Goal: Browse casually: Explore the website without a specific task or goal

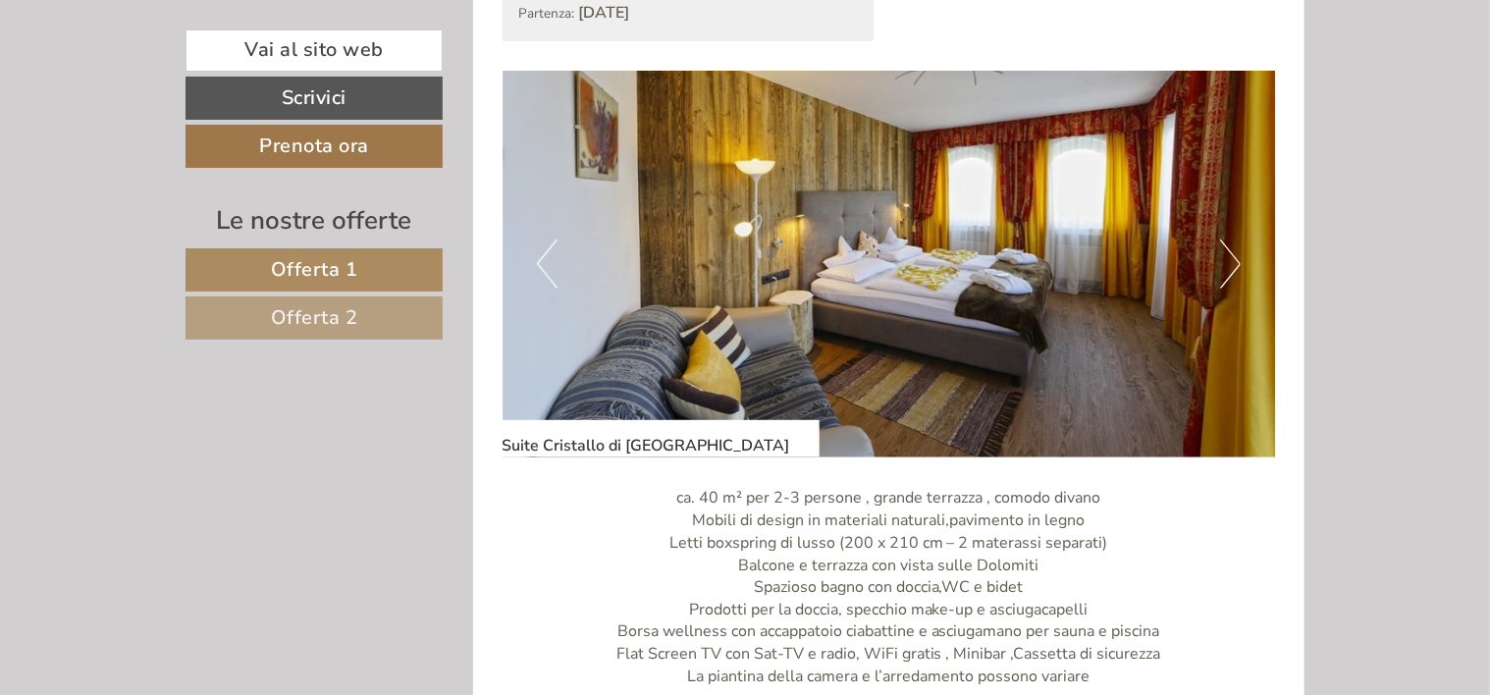
scroll to position [1276, 0]
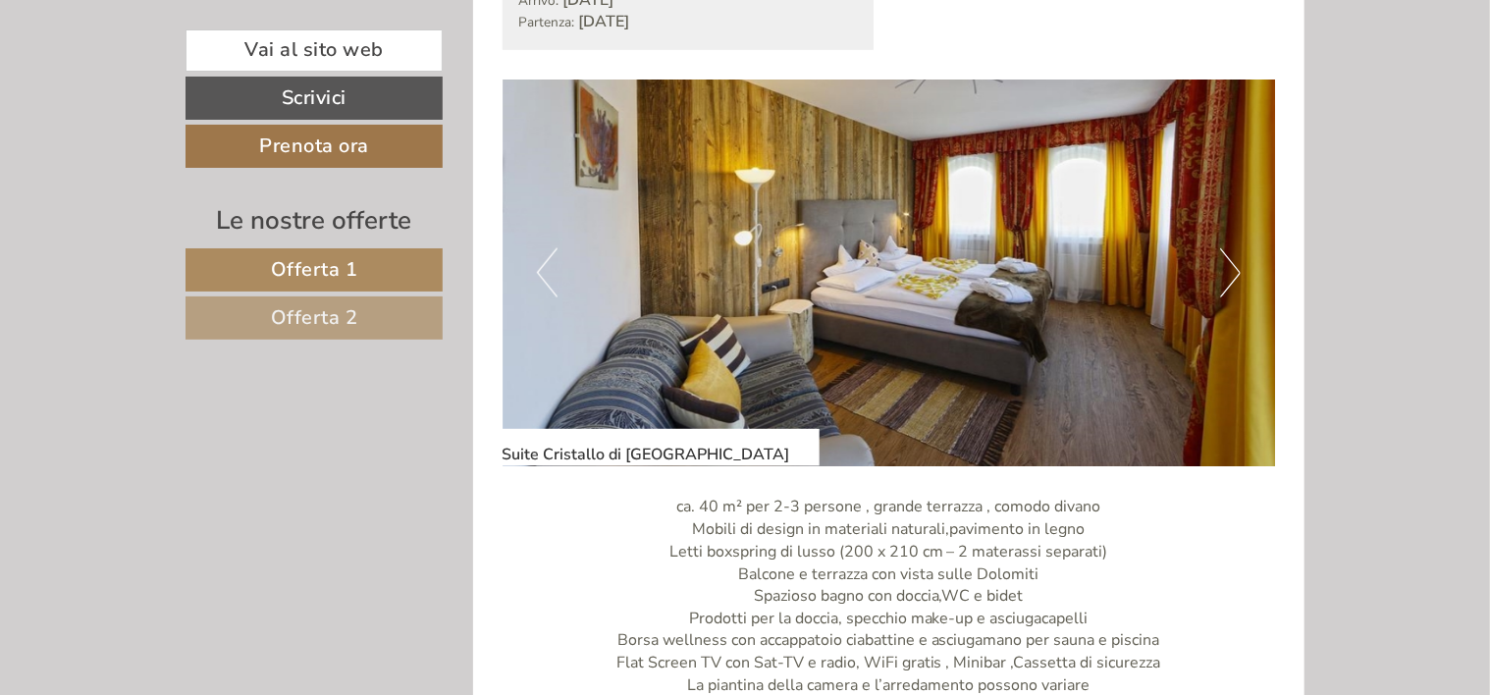
click at [1221, 248] on button "Next" at bounding box center [1230, 272] width 21 height 49
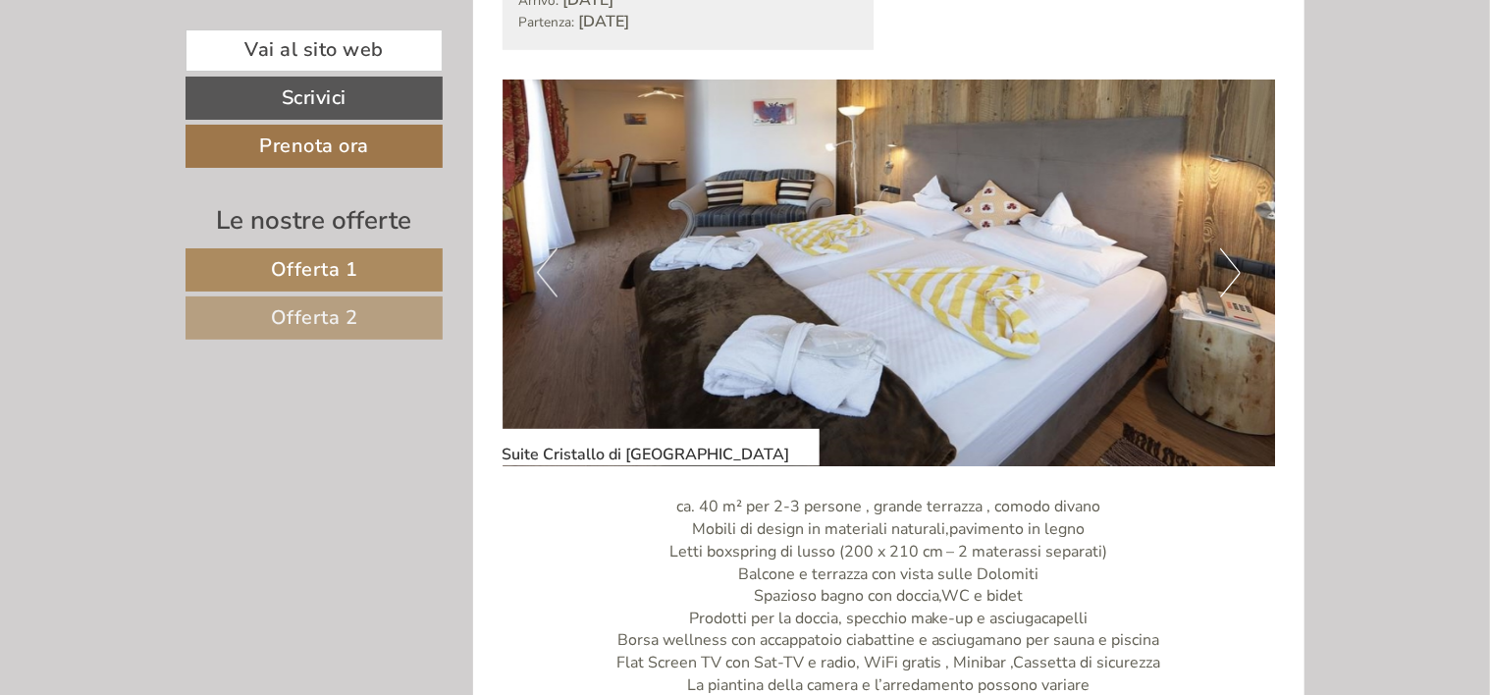
click at [1224, 248] on button "Next" at bounding box center [1230, 272] width 21 height 49
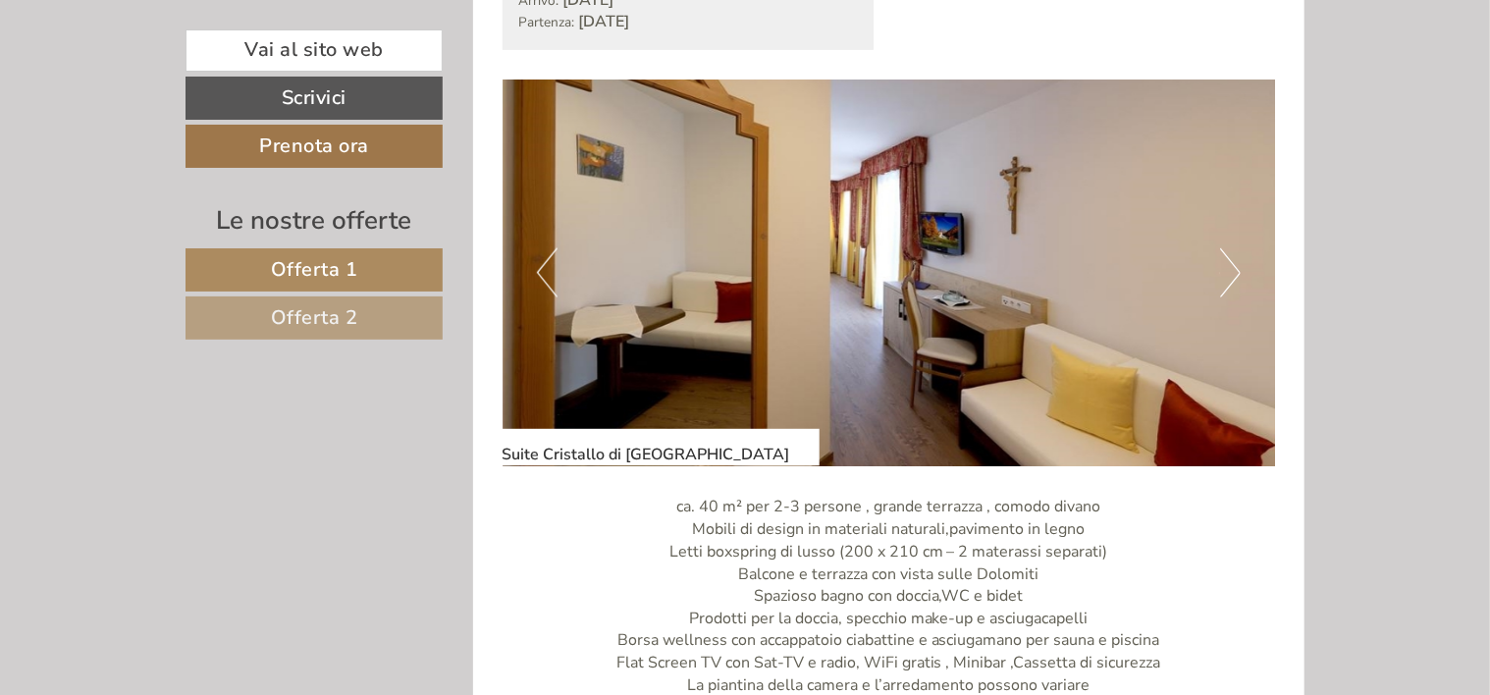
click at [1224, 248] on button "Next" at bounding box center [1230, 272] width 21 height 49
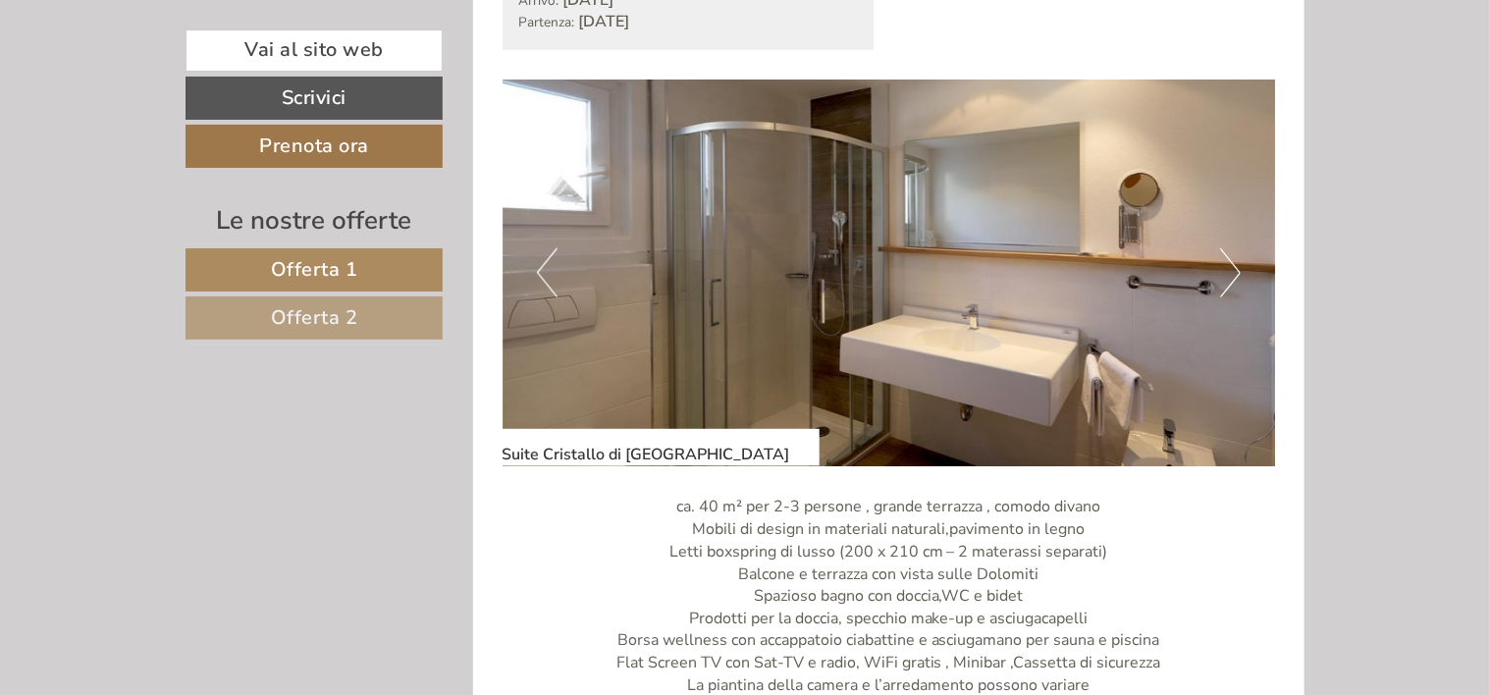
click at [1224, 248] on button "Next" at bounding box center [1230, 272] width 21 height 49
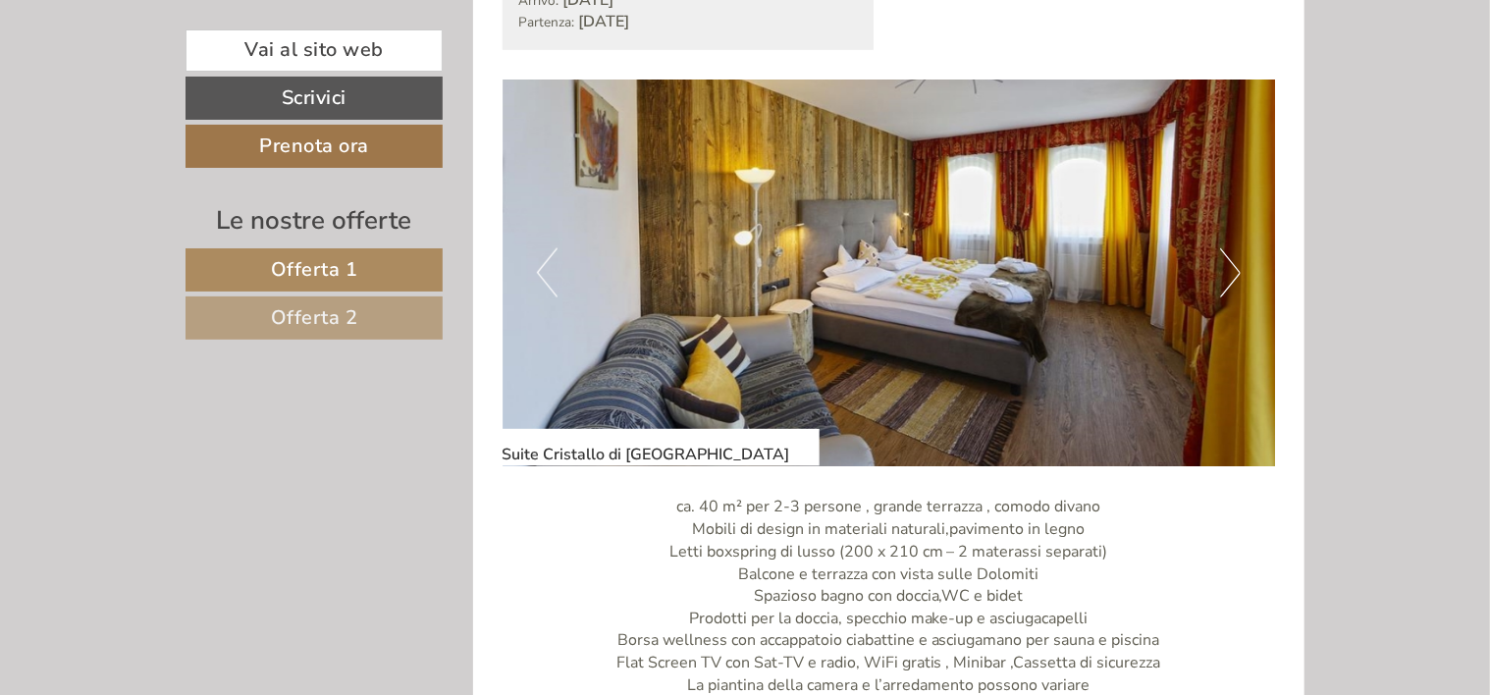
click at [1224, 248] on button "Next" at bounding box center [1230, 272] width 21 height 49
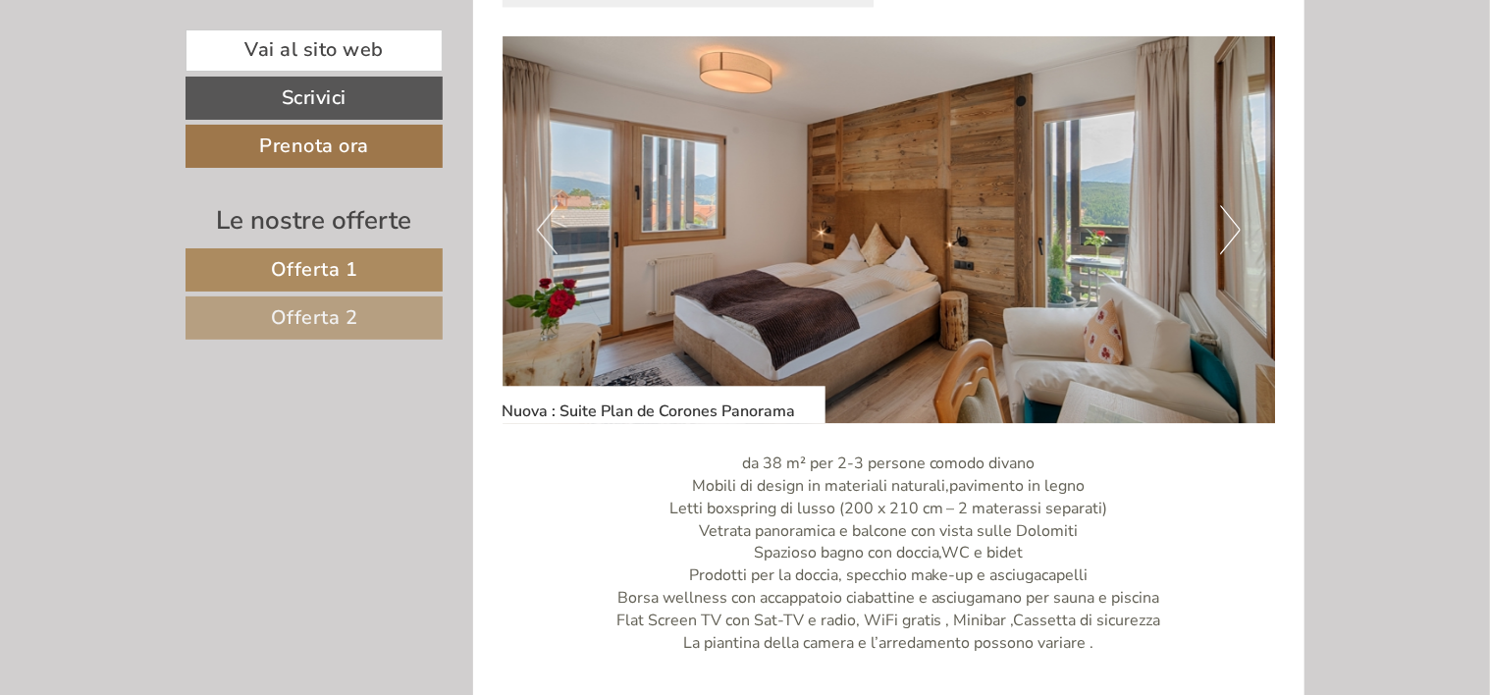
scroll to position [2748, 0]
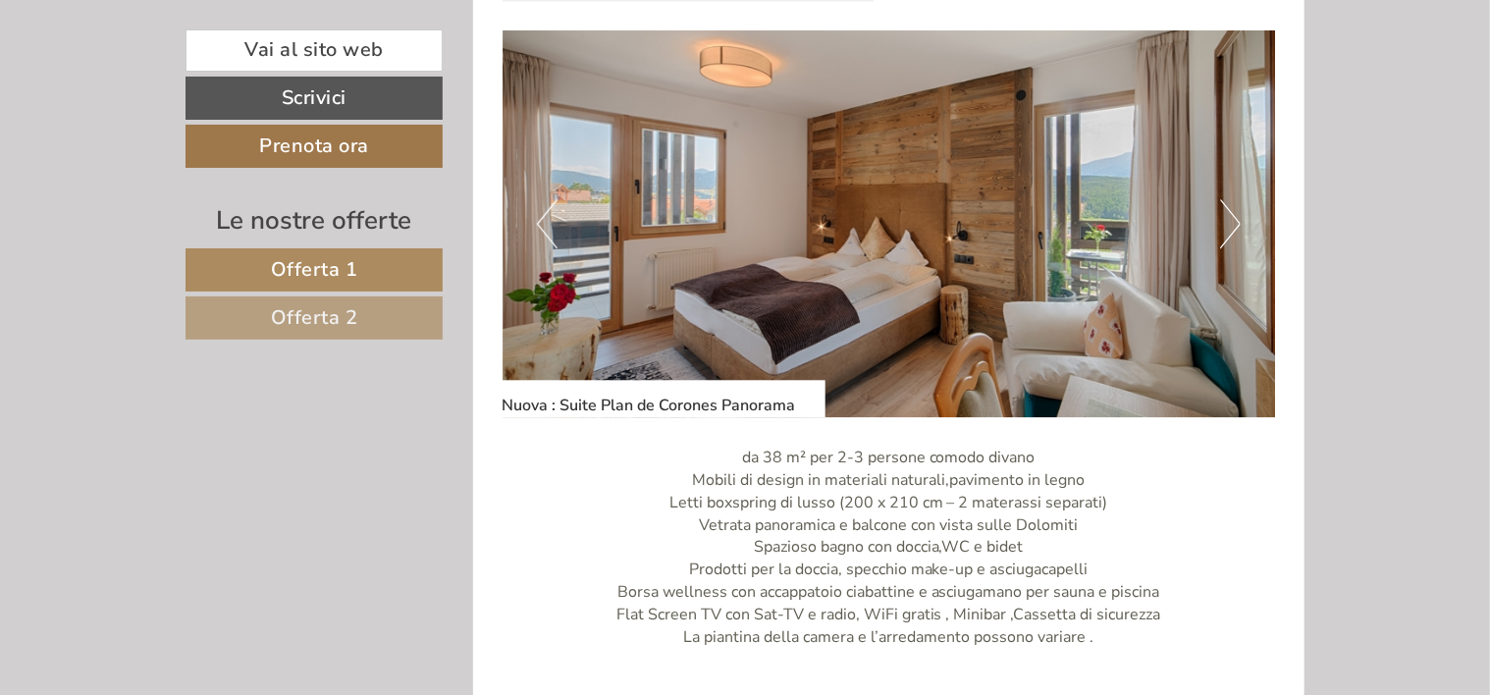
click at [1225, 200] on button "Next" at bounding box center [1230, 223] width 21 height 49
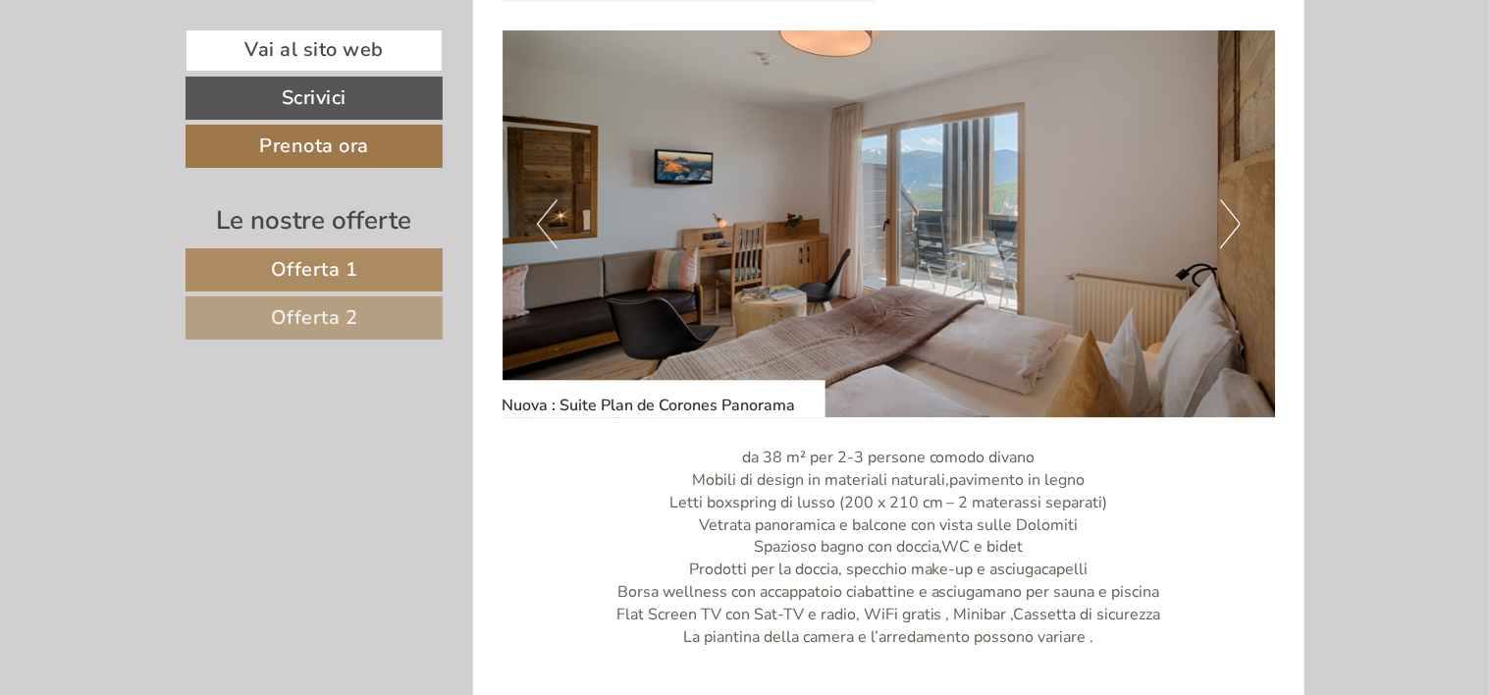
click at [1225, 205] on button "Next" at bounding box center [1230, 223] width 21 height 49
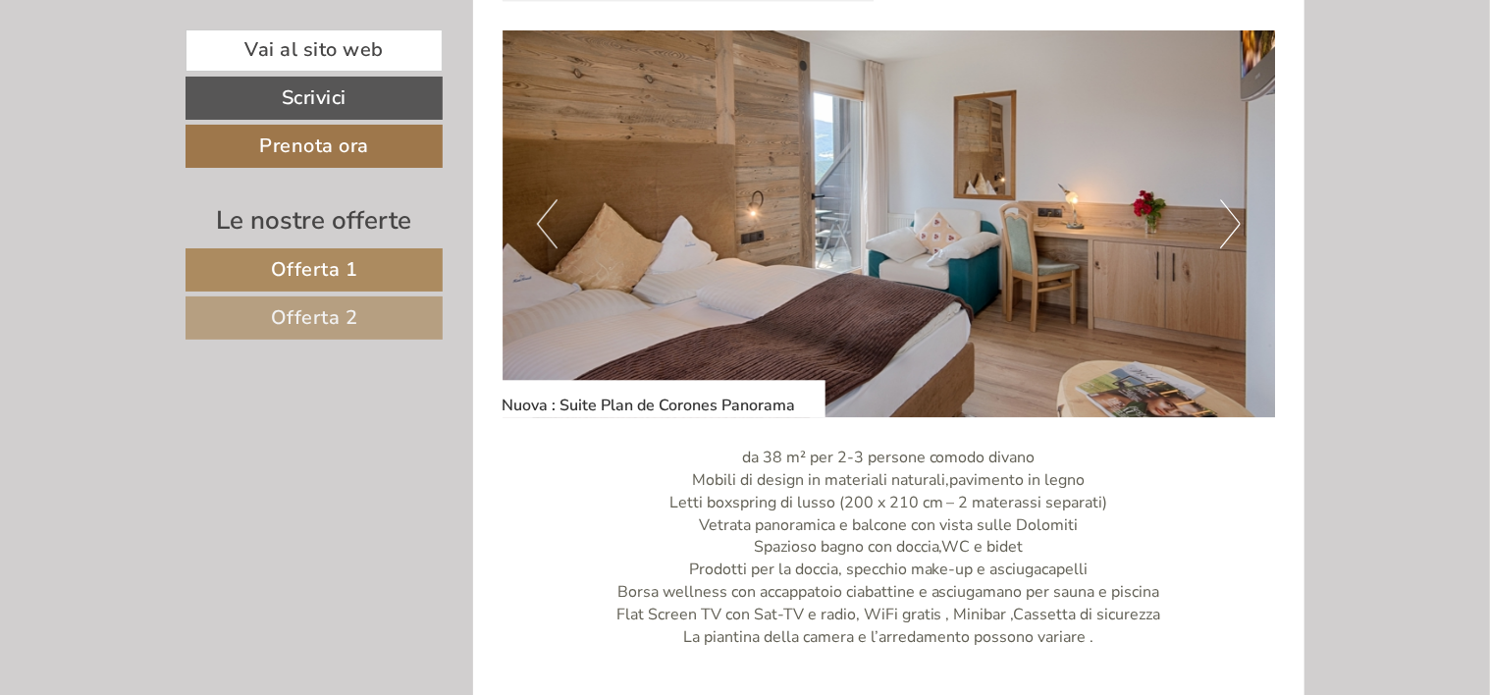
click at [1226, 206] on button "Next" at bounding box center [1230, 223] width 21 height 49
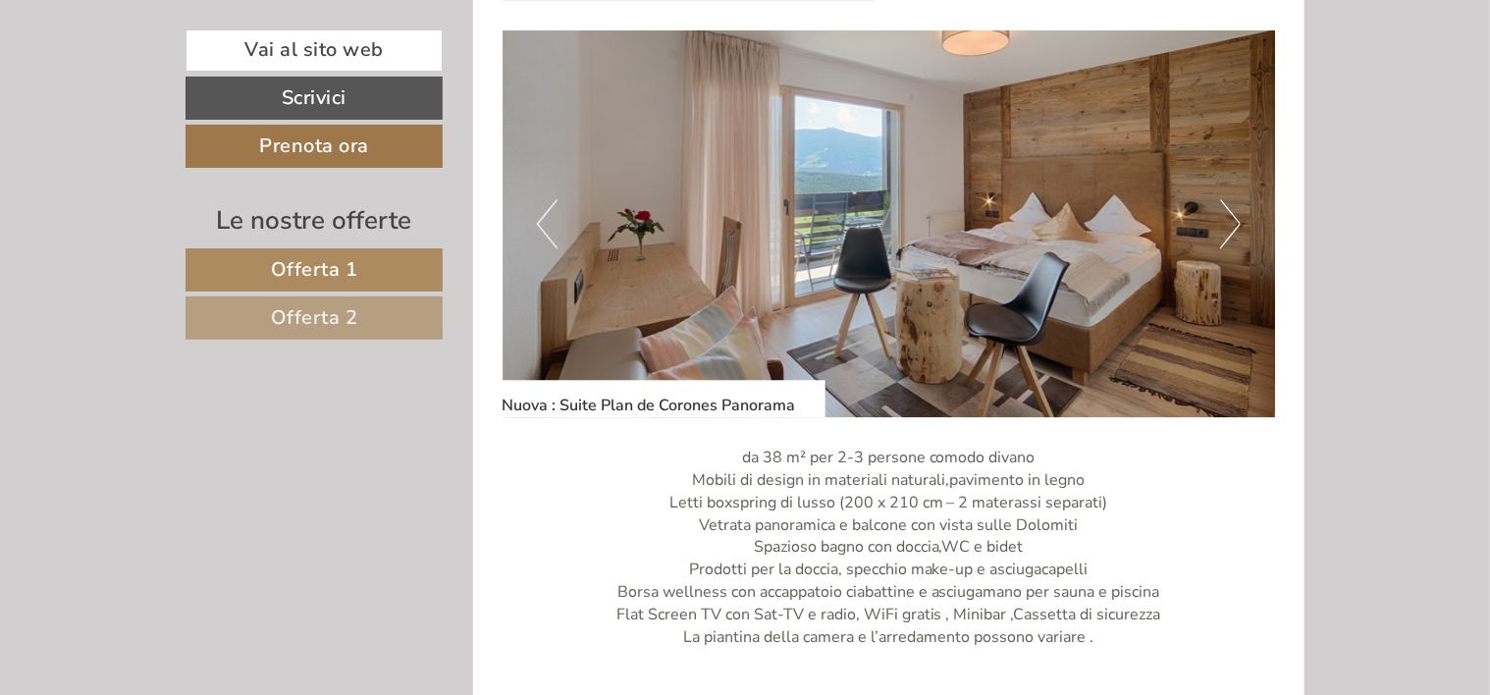
click at [1227, 206] on button "Next" at bounding box center [1230, 223] width 21 height 49
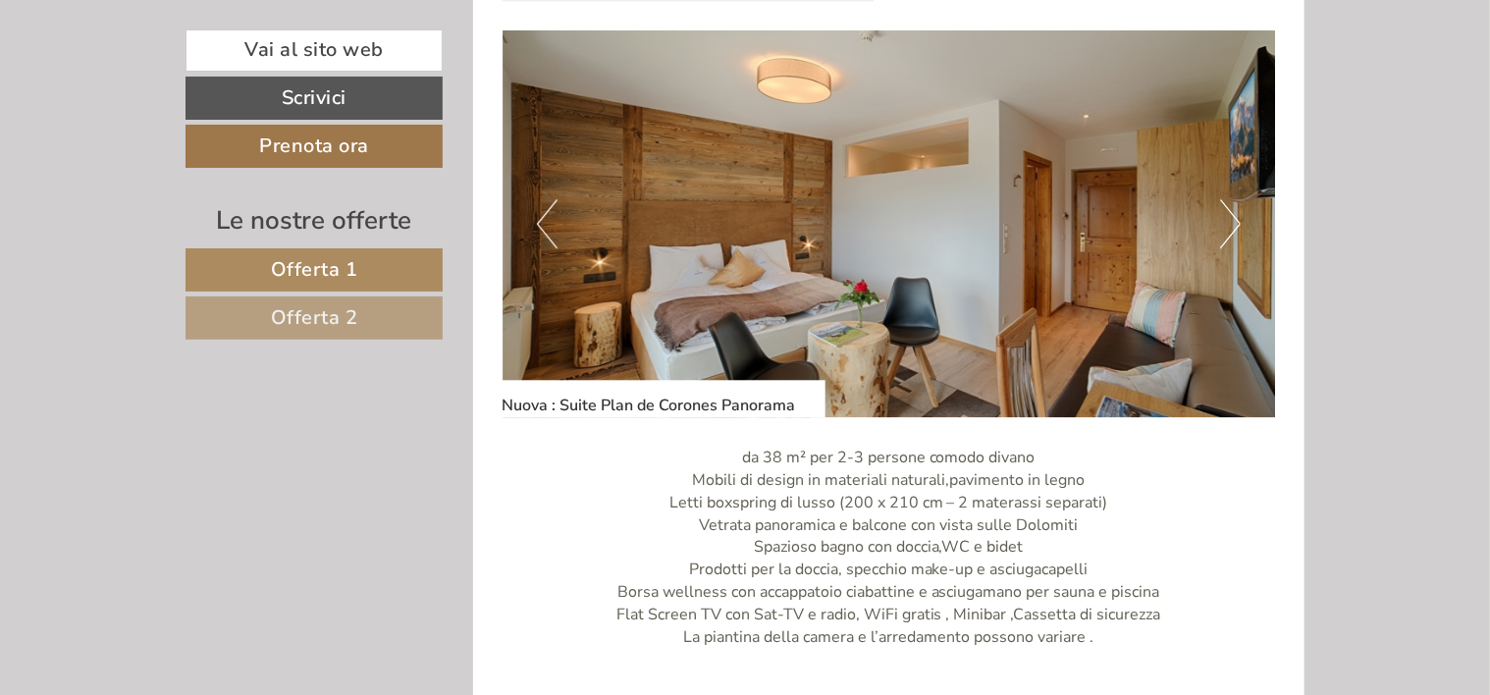
click at [1227, 206] on button "Next" at bounding box center [1230, 223] width 21 height 49
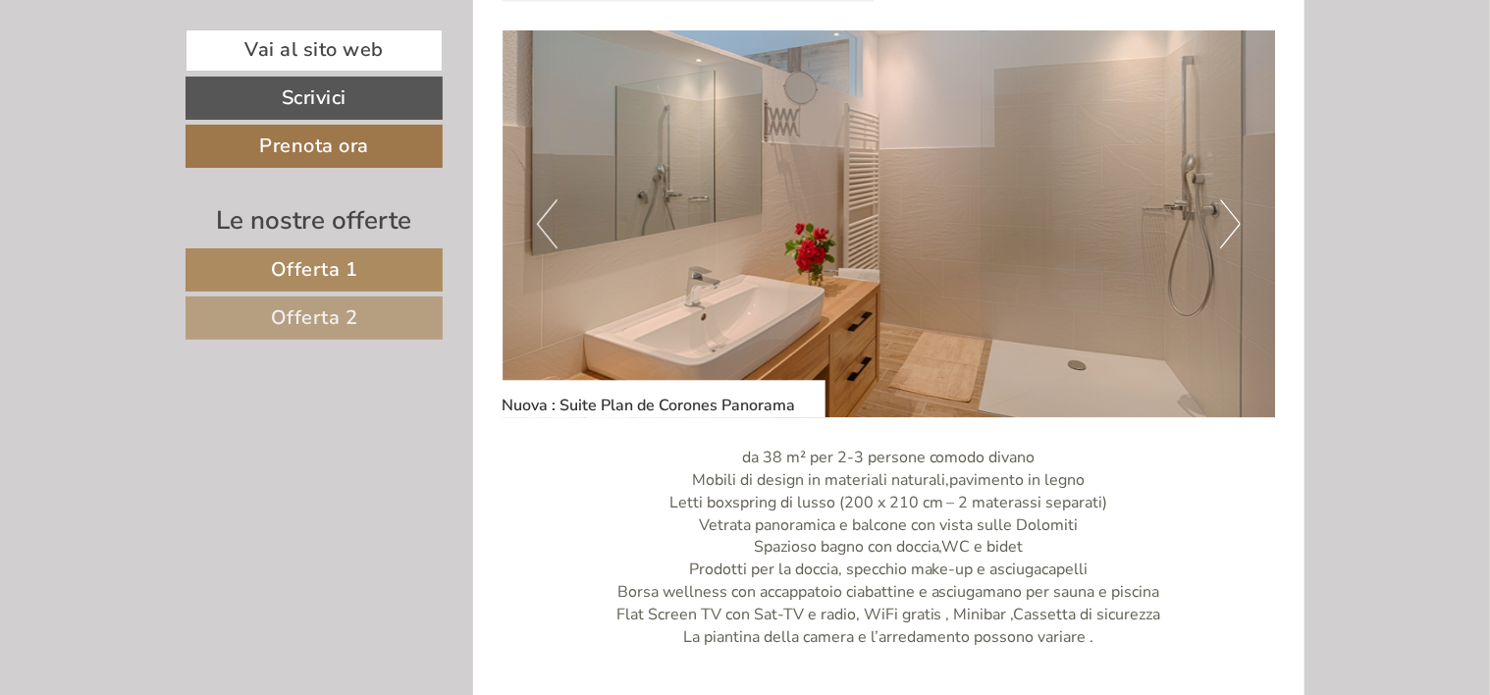
click at [1227, 206] on button "Next" at bounding box center [1230, 223] width 21 height 49
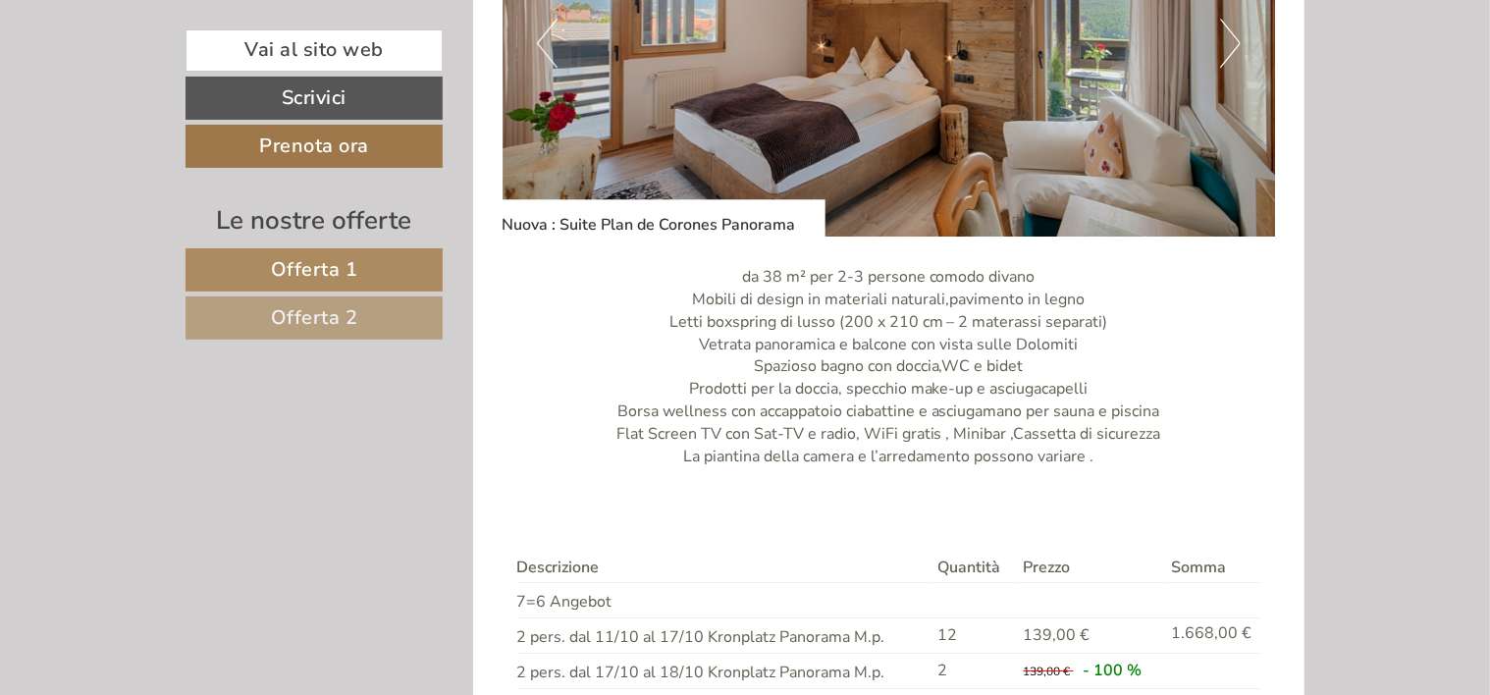
scroll to position [2930, 0]
